Goal: Task Accomplishment & Management: Use online tool/utility

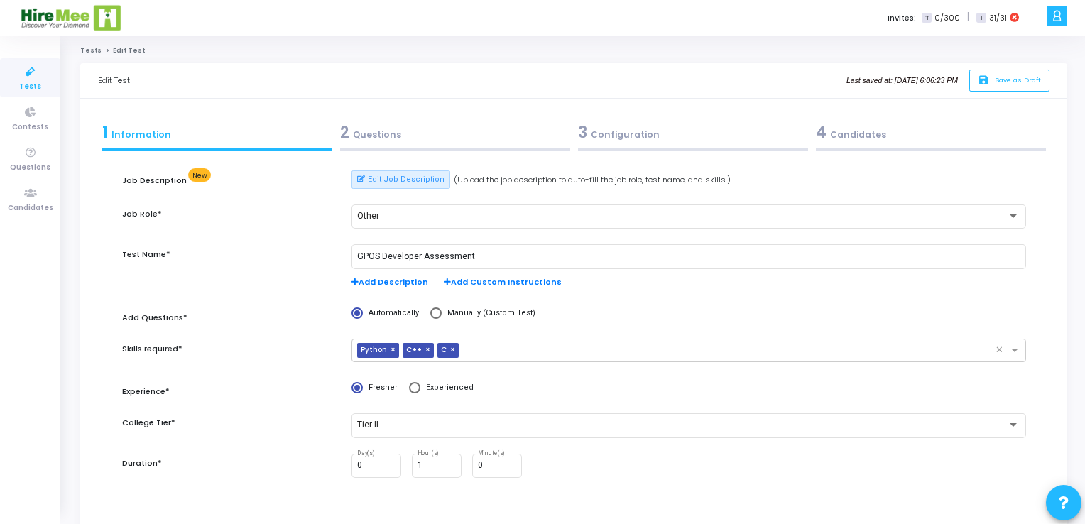
click at [369, 134] on div "2 Questions" at bounding box center [455, 132] width 230 height 23
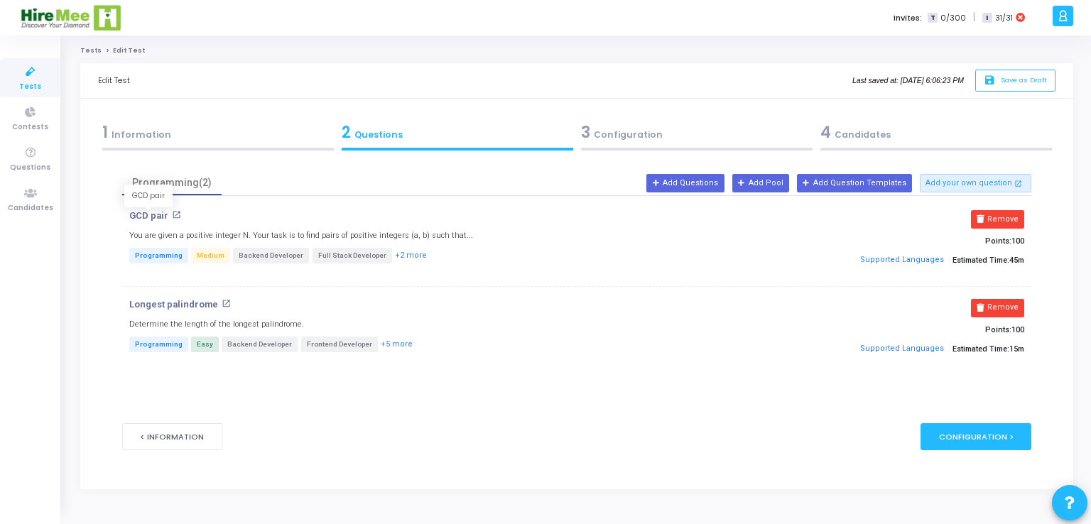
drag, startPoint x: 160, startPoint y: 214, endPoint x: 147, endPoint y: 214, distance: 12.8
click at [147, 214] on p "GCD pair" at bounding box center [148, 215] width 39 height 11
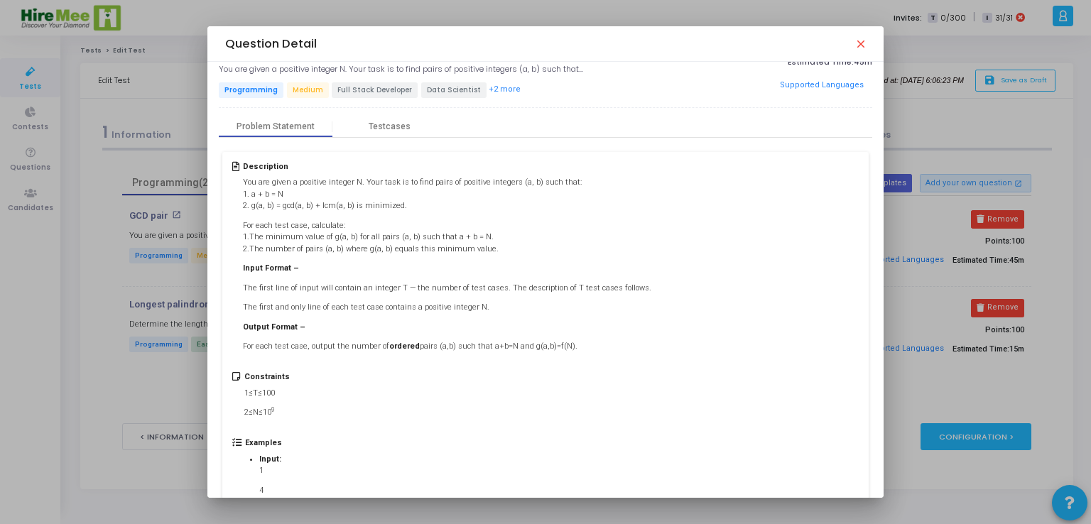
scroll to position [31, 0]
click at [863, 43] on mat-icon "close" at bounding box center [859, 43] width 11 height 11
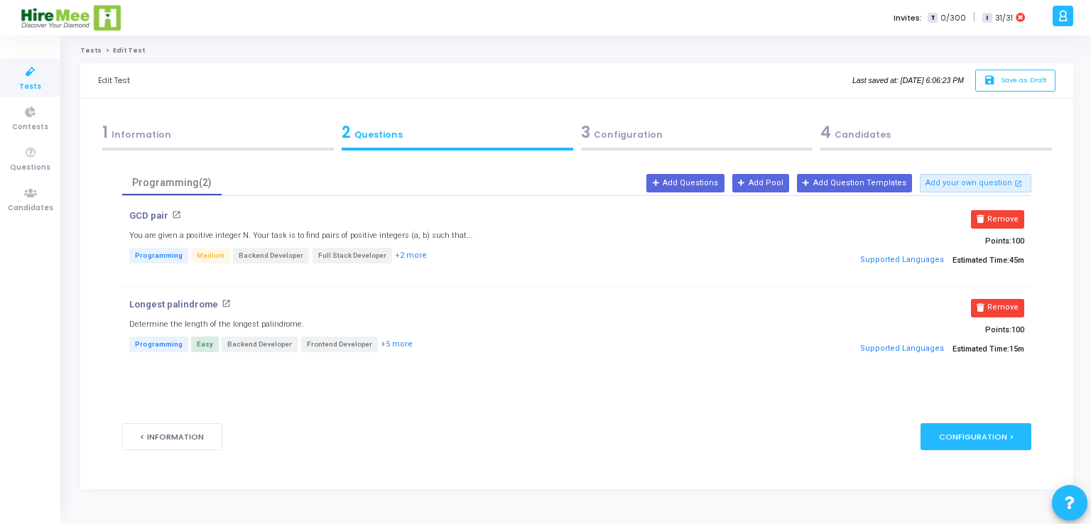
click at [222, 302] on mat-icon "open_in_new" at bounding box center [226, 303] width 9 height 9
drag, startPoint x: 123, startPoint y: 214, endPoint x: 165, endPoint y: 217, distance: 42.0
click at [165, 217] on div "GCD pair open_in_new You are given a positive integer N. Your task is to find p…" at bounding box center [425, 242] width 606 height 65
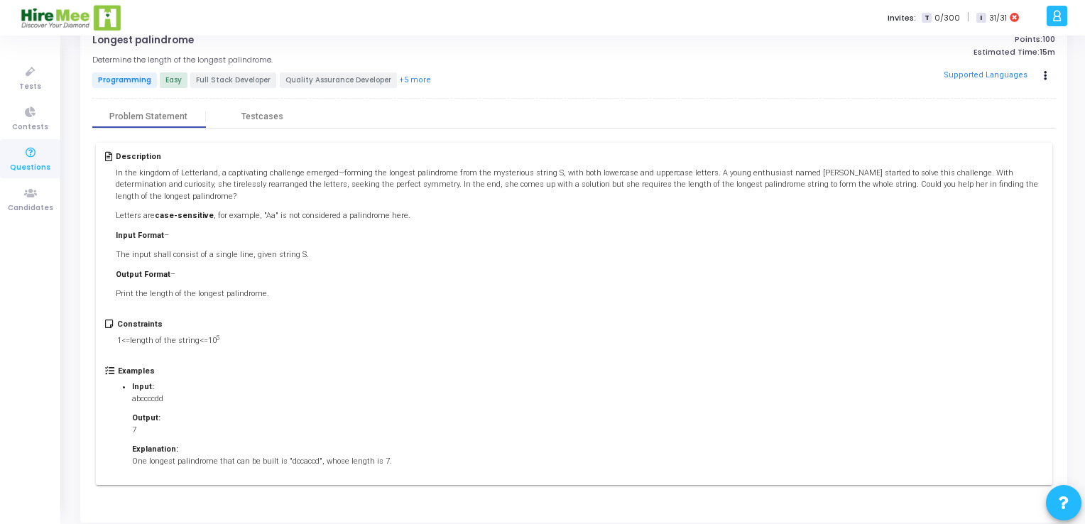
scroll to position [46, 0]
